Goal: Task Accomplishment & Management: Use online tool/utility

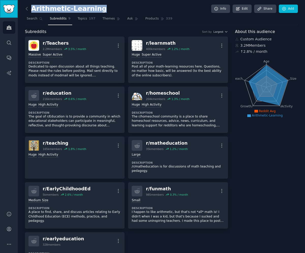
click at [13, 6] on img "Sidebar" at bounding box center [9, 9] width 12 height 9
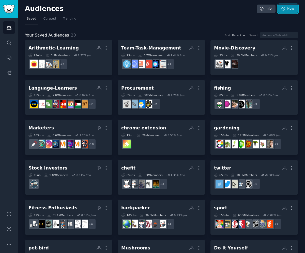
click at [285, 6] on link "New" at bounding box center [288, 9] width 20 height 9
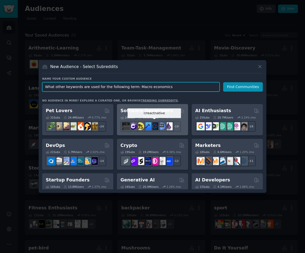
paste input "Monetary policy"
type input "Macro-Economics"
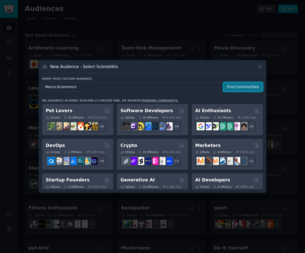
click at [249, 85] on button "Find Communities" at bounding box center [243, 86] width 40 height 9
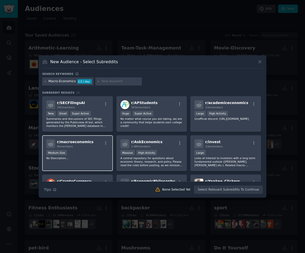
click at [94, 156] on div "Medium Size" at bounding box center [77, 153] width 62 height 6
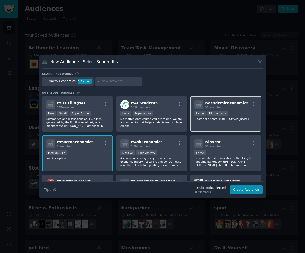
click at [224, 127] on div "r/ academiceconomics 33k members Large High Activity Unofficial discord: [URL][…" at bounding box center [225, 114] width 71 height 36
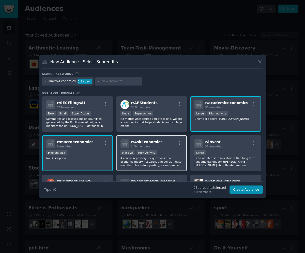
click at [171, 160] on p "A central repository for questions about economic theory, research, and policy.…" at bounding box center [151, 161] width 62 height 11
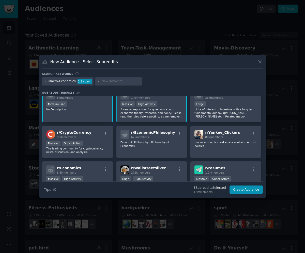
scroll to position [43, 0]
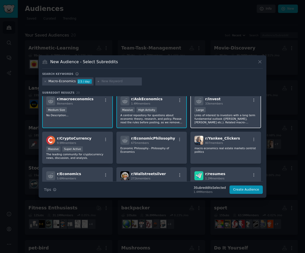
click at [212, 124] on p "Links of interest to investors with a long term fundamental outlook ([PERSON_NA…" at bounding box center [225, 118] width 62 height 11
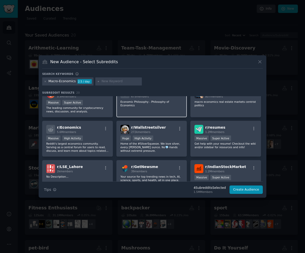
scroll to position [90, 0]
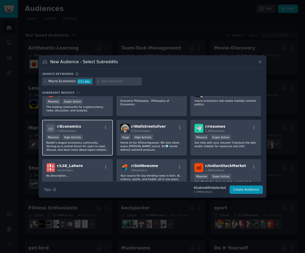
click at [98, 153] on div "r/ Economics 5.6M members Massive High Activity Reddit's largest economics comm…" at bounding box center [77, 138] width 71 height 36
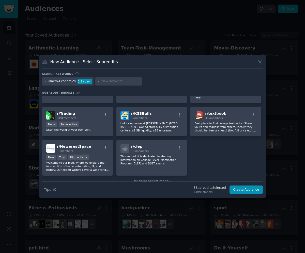
scroll to position [178, 0]
click at [99, 129] on div "r/ Trading 319k members Huge Super Active Short the world at your own peril." at bounding box center [77, 121] width 71 height 29
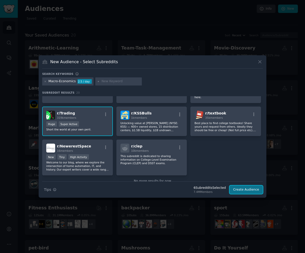
click at [238, 187] on button "Create Audience" at bounding box center [246, 190] width 34 height 9
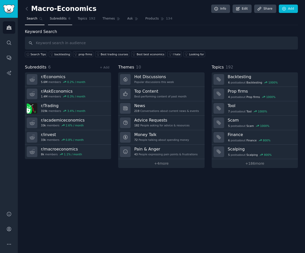
click at [54, 20] on span "Subreddits" at bounding box center [58, 19] width 17 height 5
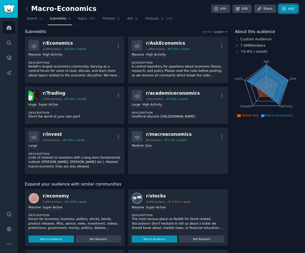
click at [282, 9] on icon at bounding box center [284, 9] width 5 height 5
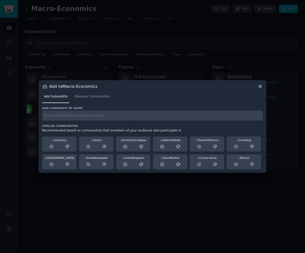
click at [136, 118] on input "text" at bounding box center [152, 116] width 220 height 10
click at [106, 99] on span "Discover Communities" at bounding box center [92, 96] width 35 height 5
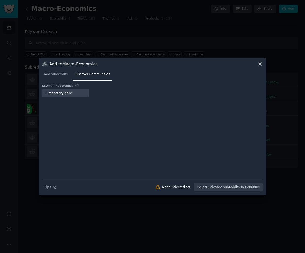
type input "monetary policy"
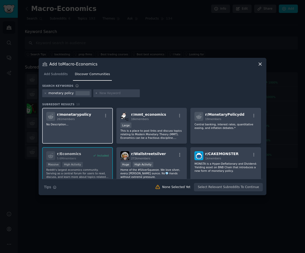
click at [97, 129] on div "r/ monetarypolicy 261 members No Description..." at bounding box center [77, 126] width 71 height 36
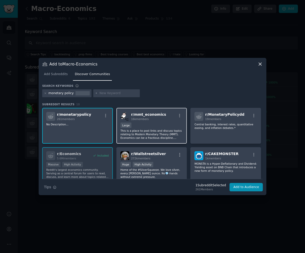
click at [165, 127] on div "Large" at bounding box center [151, 126] width 62 height 6
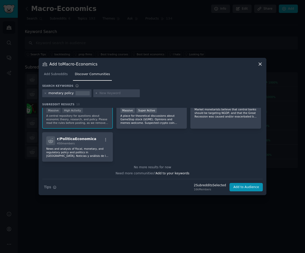
scroll to position [94, 0]
click at [242, 186] on button "Add to Audience" at bounding box center [245, 187] width 33 height 9
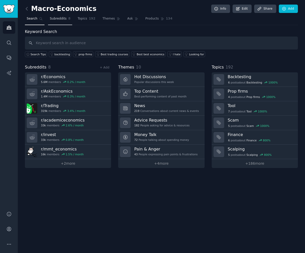
click at [63, 20] on span "Subreddits" at bounding box center [58, 19] width 17 height 5
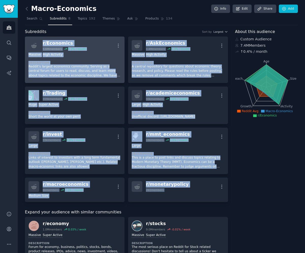
copy div "r/ Economics 5.6M members 0.2 % / month More Massive High Activity Description …"
drag, startPoint x: 195, startPoint y: 206, endPoint x: 42, endPoint y: 41, distance: 224.7
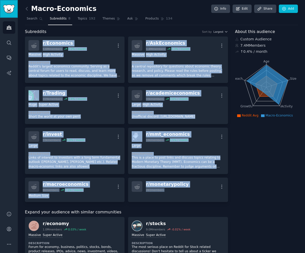
click at [10, 8] on img "Sidebar" at bounding box center [9, 9] width 12 height 9
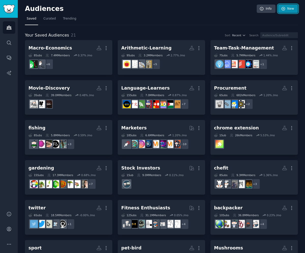
click at [281, 10] on icon at bounding box center [283, 9] width 5 height 5
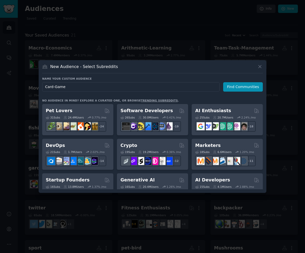
type input "Card-Games"
click button "Find Communities" at bounding box center [243, 86] width 40 height 9
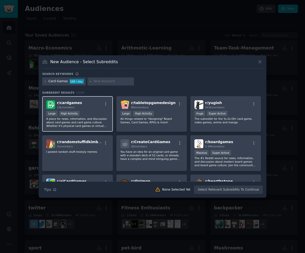
click at [94, 122] on p "A place for news, information, and discussion about card games and card game cu…" at bounding box center [77, 122] width 62 height 11
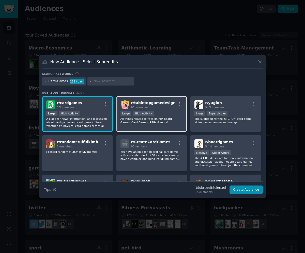
click at [155, 124] on div "r/ tabletopgamedesign 86k members Large High Activity All things related to *de…" at bounding box center [151, 114] width 71 height 36
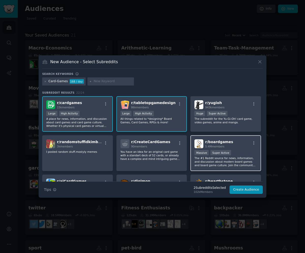
click at [220, 164] on p "The #1 Reddit source for news, information, and discussion about modern board g…" at bounding box center [225, 161] width 62 height 11
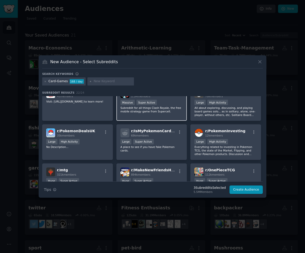
scroll to position [130, 0]
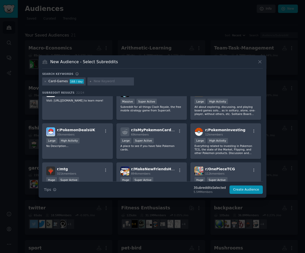
click at [94, 82] on input "text" at bounding box center [112, 81] width 39 height 5
paste input "Card games"
paste input "Playing c"
type input "Playing card games"
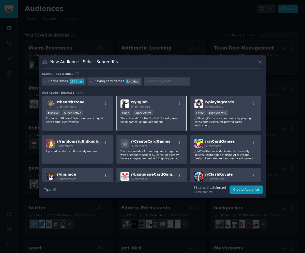
scroll to position [37, 0]
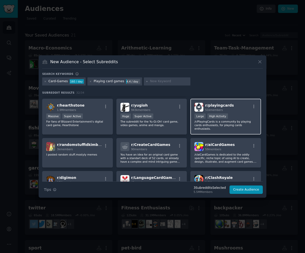
click at [236, 121] on p "/r/PlayingCards is a community by playing cards enthusiasts, for playing cards …" at bounding box center [225, 125] width 62 height 11
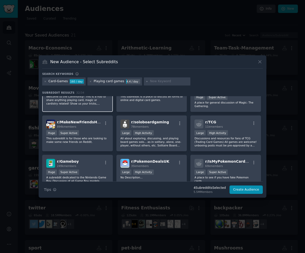
scroll to position [207, 0]
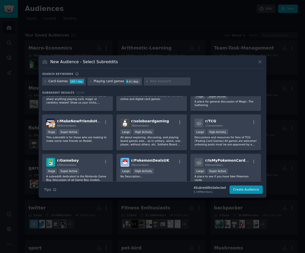
click at [156, 81] on input "text" at bounding box center [169, 81] width 39 height 5
paste input "Deck-based games"
type input "Deck-based games"
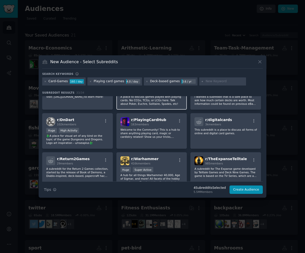
scroll to position [170, 0]
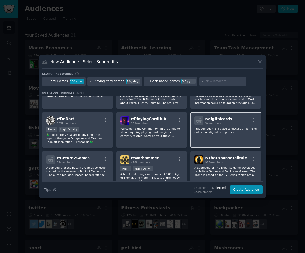
click at [205, 136] on div "r/ digitalcards 3k members This subreddit is a place to discuss all forms of on…" at bounding box center [225, 130] width 71 height 36
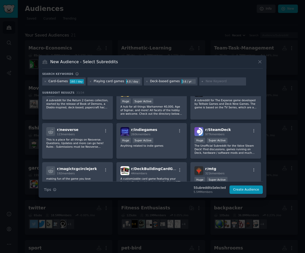
scroll to position [238, 0]
click at [165, 144] on p "Anything related to indie games" at bounding box center [151, 146] width 62 height 4
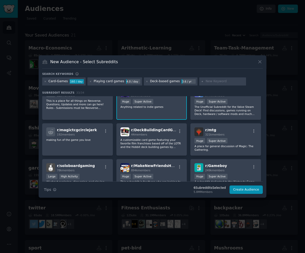
scroll to position [277, 0]
click at [241, 189] on button "Create Audience" at bounding box center [246, 190] width 34 height 9
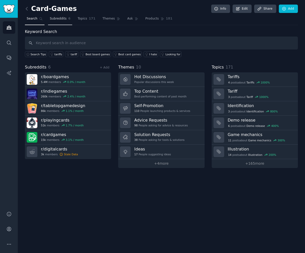
click at [59, 20] on span "Subreddits" at bounding box center [58, 19] width 17 height 5
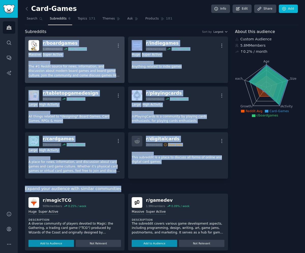
copy div "r/ boardgames 5.4M members 0.0 % / month More Massive Super Active Description …"
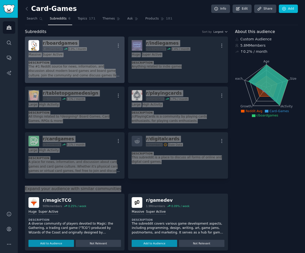
drag, startPoint x: 151, startPoint y: 187, endPoint x: 41, endPoint y: 42, distance: 181.4
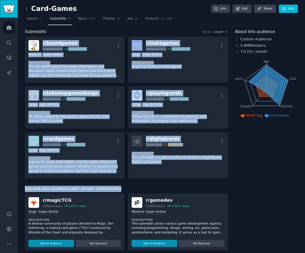
click at [11, 15] on link "Sidebar" at bounding box center [9, 9] width 18 height 18
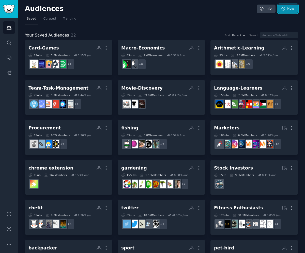
click at [287, 10] on link "New" at bounding box center [288, 9] width 20 height 9
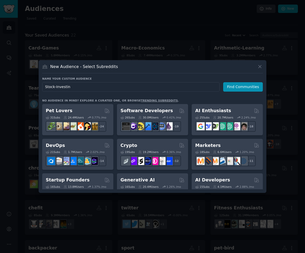
type input "Stock-Investing"
click at [238, 88] on button "Find Communities" at bounding box center [243, 86] width 40 height 9
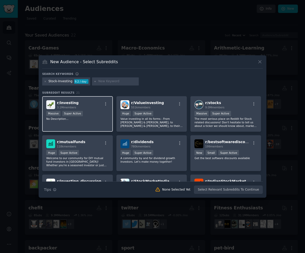
click at [101, 114] on div "Massive Super Active" at bounding box center [77, 114] width 62 height 6
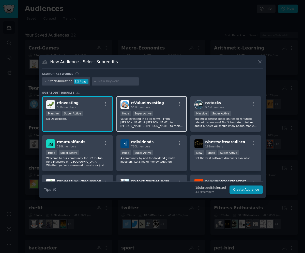
click at [170, 120] on p "Value investing in all its forms - From [PERSON_NAME] & [PERSON_NAME], to [PERS…" at bounding box center [151, 122] width 62 height 11
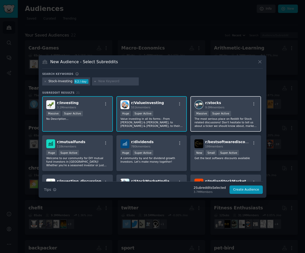
click at [209, 121] on p "The most serious place on Reddit for Stock related discussions! Don't hesitate …" at bounding box center [225, 122] width 62 height 11
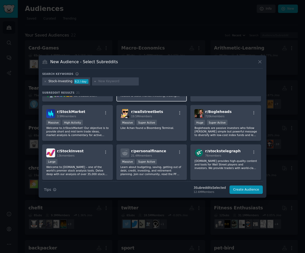
scroll to position [109, 0]
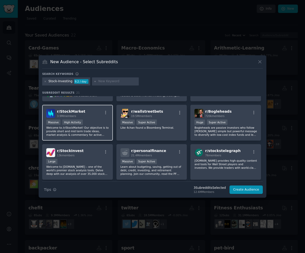
click at [100, 131] on p "Welcome to /r/StockMarket! Our objective is to provide short and mid term trade…" at bounding box center [77, 131] width 62 height 11
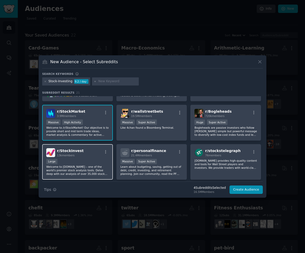
click at [99, 170] on p "Welcome to [DOMAIN_NAME] – one of the world's premier stock analysis tools. Del…" at bounding box center [77, 170] width 62 height 11
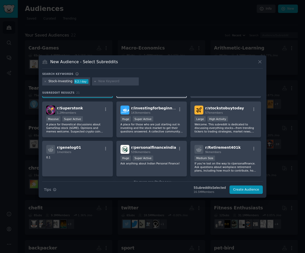
scroll to position [191, 0]
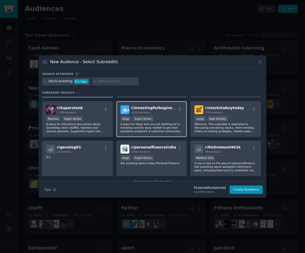
click at [175, 128] on p "A place for those who are just starting out in investing and the stock market t…" at bounding box center [151, 127] width 62 height 11
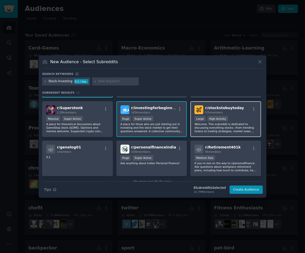
click at [229, 132] on p "Welcome. This subreddit is dedicated to discussing everything stocks—from trend…" at bounding box center [225, 127] width 62 height 11
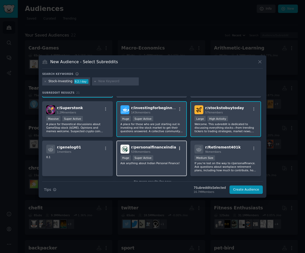
scroll to position [203, 0]
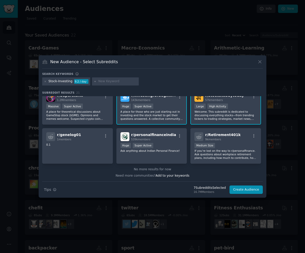
click at [127, 83] on input "text" at bounding box center [117, 81] width 39 height 5
type input "stock market apps"
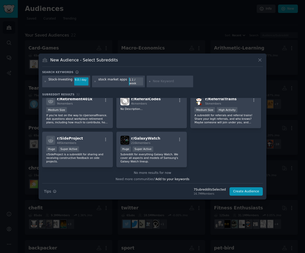
scroll to position [359, 0]
click at [239, 188] on button "Create Audience" at bounding box center [246, 191] width 34 height 9
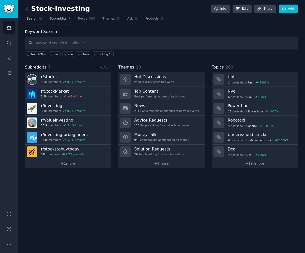
click at [58, 21] on span "Subreddits" at bounding box center [58, 19] width 17 height 5
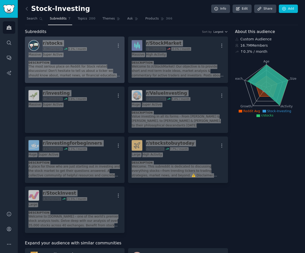
drag, startPoint x: 121, startPoint y: 231, endPoint x: 41, endPoint y: 44, distance: 202.9
